Goal: Information Seeking & Learning: Learn about a topic

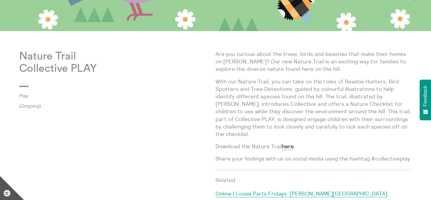
scroll to position [232, 0]
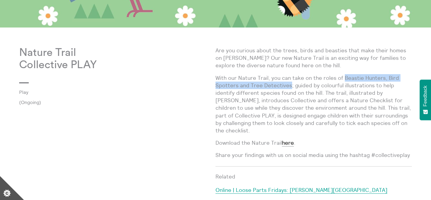
drag, startPoint x: 290, startPoint y: 86, endPoint x: 341, endPoint y: 76, distance: 52.0
click at [341, 76] on p "With our Nature Trail, you can take on the roles of Beastie Hunters, Bird Spott…" at bounding box center [313, 104] width 196 height 60
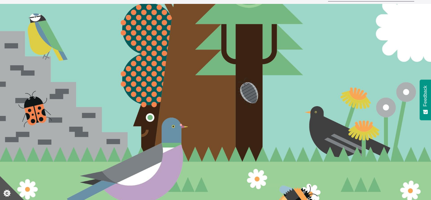
scroll to position [0, 0]
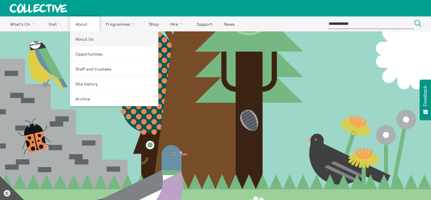
click at [80, 35] on link "About Us" at bounding box center [114, 38] width 88 height 15
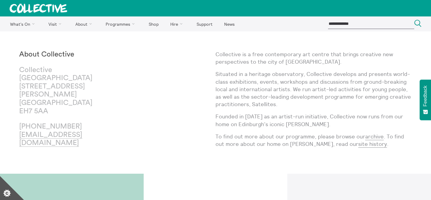
click at [243, 58] on p "Collective is a free contemporary art centre that brings creative new perspecti…" at bounding box center [313, 58] width 196 height 15
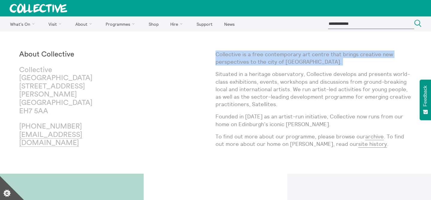
click at [243, 58] on p "Collective is a free contemporary art centre that brings creative new perspecti…" at bounding box center [313, 58] width 196 height 15
copy div "Collective is a free contemporary art centre that brings creative new perspecti…"
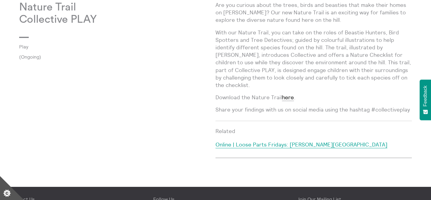
scroll to position [280, 0]
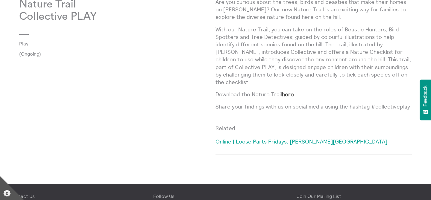
drag, startPoint x: 264, startPoint y: 68, endPoint x: 265, endPoint y: 79, distance: 10.8
click at [265, 79] on p "With our Nature Trail, you can take on the roles of Beastie Hunters, Bird Spott…" at bounding box center [313, 56] width 196 height 60
copy p "esigned engage children with their surroundings by challenging them to look clo…"
